Goal: Information Seeking & Learning: Compare options

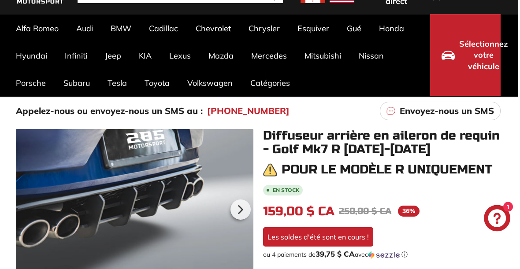
scroll to position [56, 2]
click at [39, 89] on font "GRAND CHEROKEE" at bounding box center [51, 88] width 70 height 9
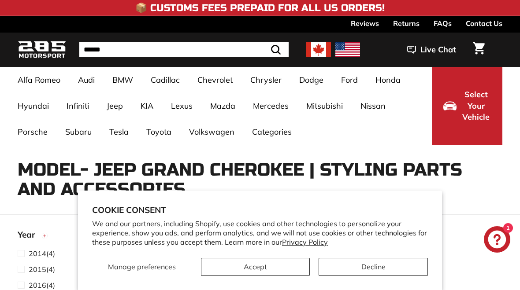
select select "**********"
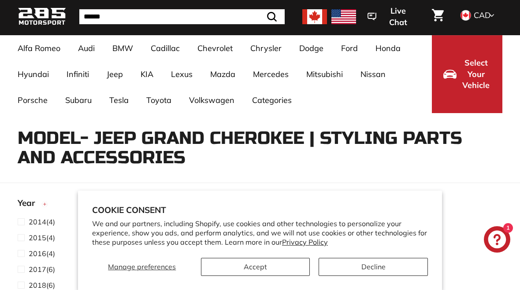
click at [281, 258] on button "Accept" at bounding box center [255, 267] width 109 height 18
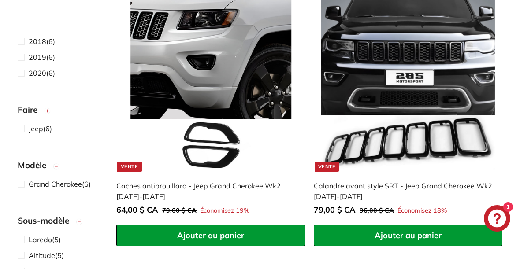
scroll to position [927, 0]
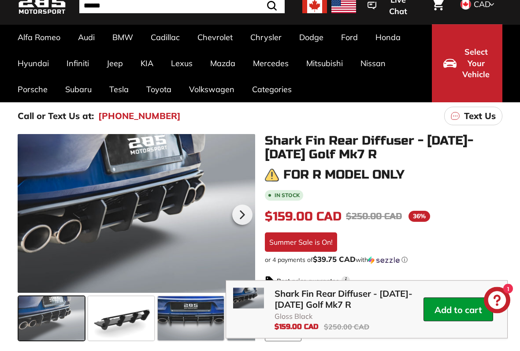
scroll to position [26, 0]
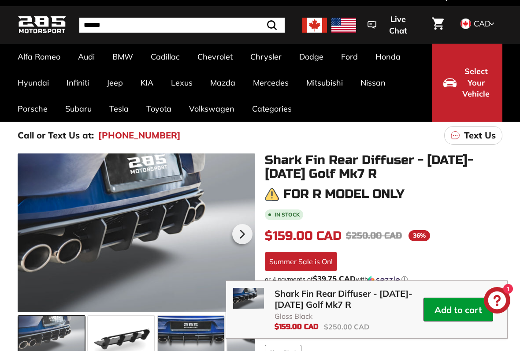
click at [351, 69] on ul "Alfa Romeo Giulia 952 [2016-2023] Audi A3 / S3 / RS3 A3-S3-RS3 8V [2015-2020] A…" at bounding box center [220, 83] width 423 height 78
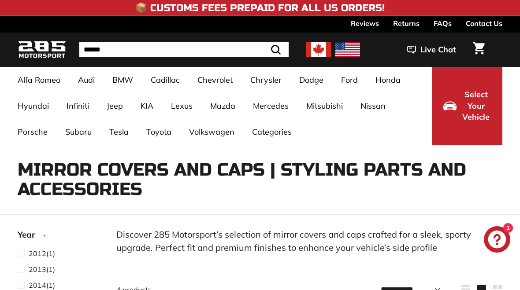
select select "**********"
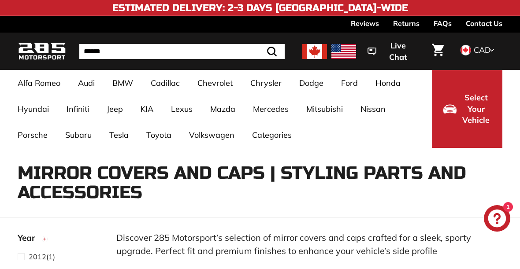
click at [165, 52] on input "Search" at bounding box center [181, 51] width 205 height 15
click at [226, 53] on input "Search" at bounding box center [181, 51] width 205 height 15
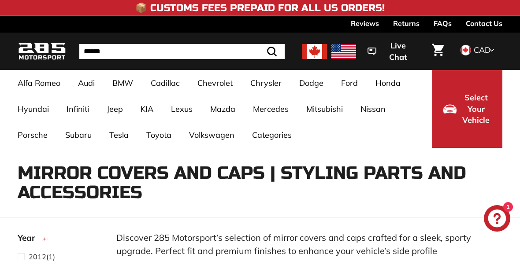
click at [167, 58] on input "Search" at bounding box center [181, 51] width 205 height 15
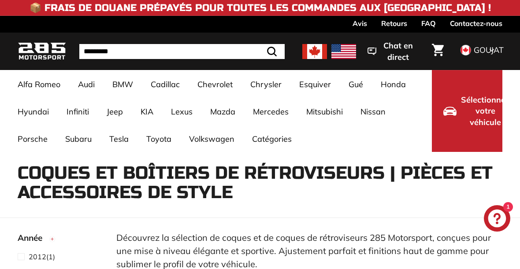
click at [126, 52] on input "Recherche" at bounding box center [181, 51] width 205 height 15
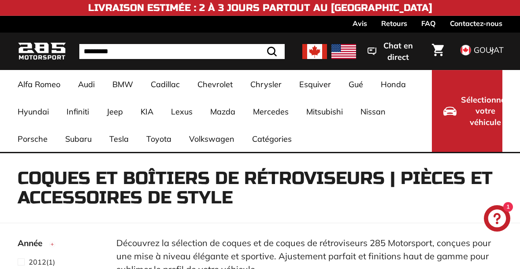
click at [140, 49] on input "Recherche" at bounding box center [181, 51] width 205 height 15
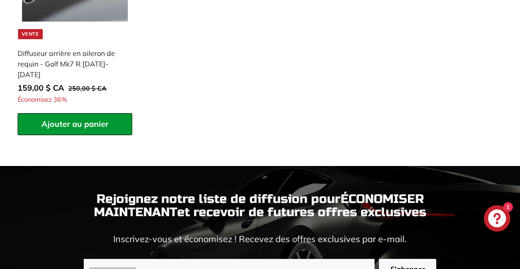
scroll to position [1074, 0]
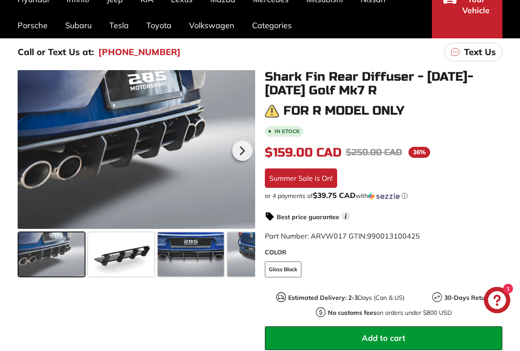
scroll to position [110, 0]
click at [247, 155] on icon at bounding box center [242, 150] width 20 height 20
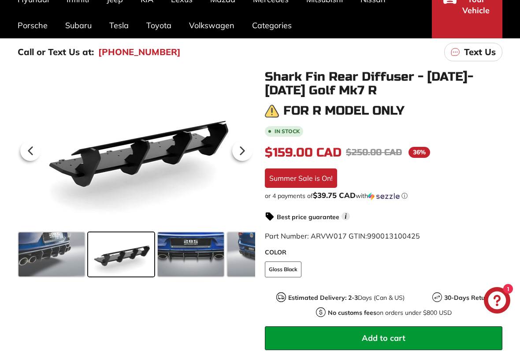
click at [244, 150] on icon at bounding box center [242, 150] width 4 height 7
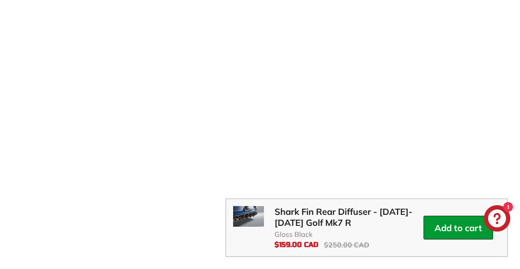
scroll to position [1438, 0]
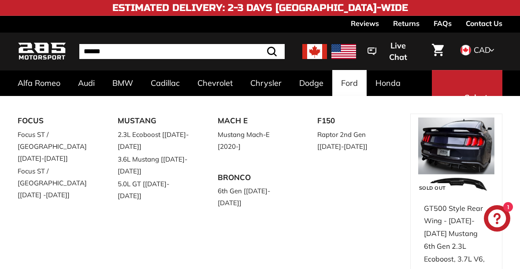
click at [353, 81] on link "Ford" at bounding box center [349, 83] width 34 height 26
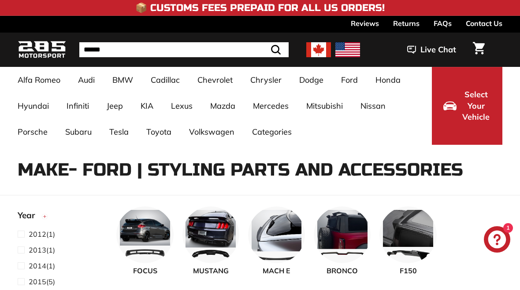
select select "**********"
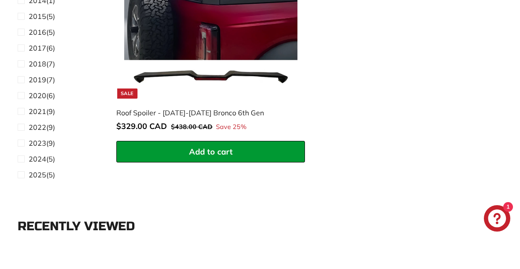
scroll to position [2089, 0]
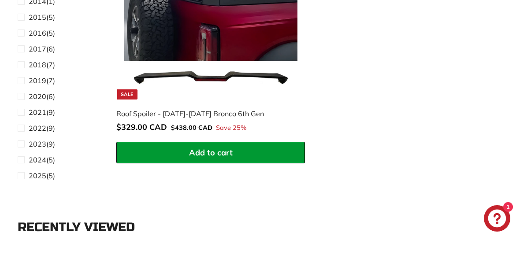
click at [44, 124] on span "2022" at bounding box center [38, 128] width 18 height 9
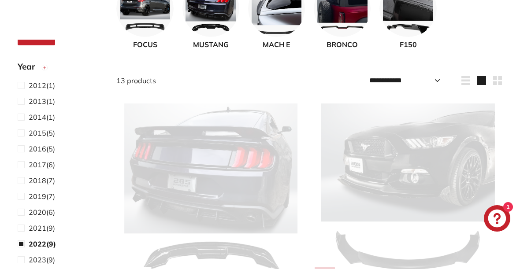
scroll to position [57, 0]
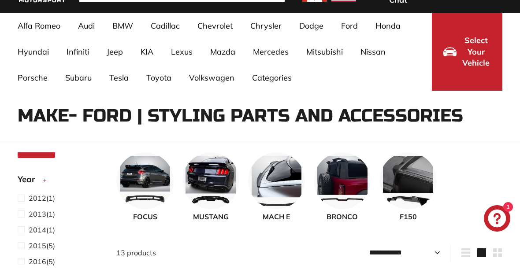
select select "**********"
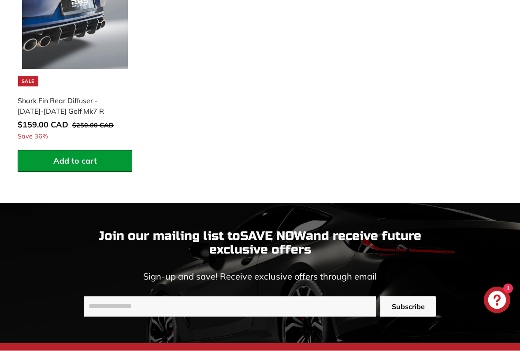
scroll to position [1692, 0]
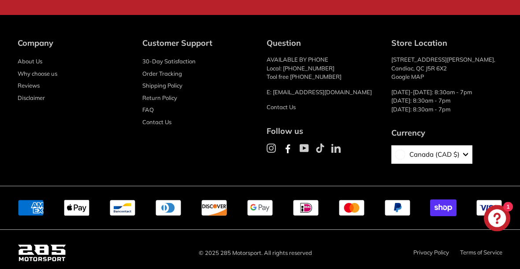
select select "**********"
